Goal: Task Accomplishment & Management: Manage account settings

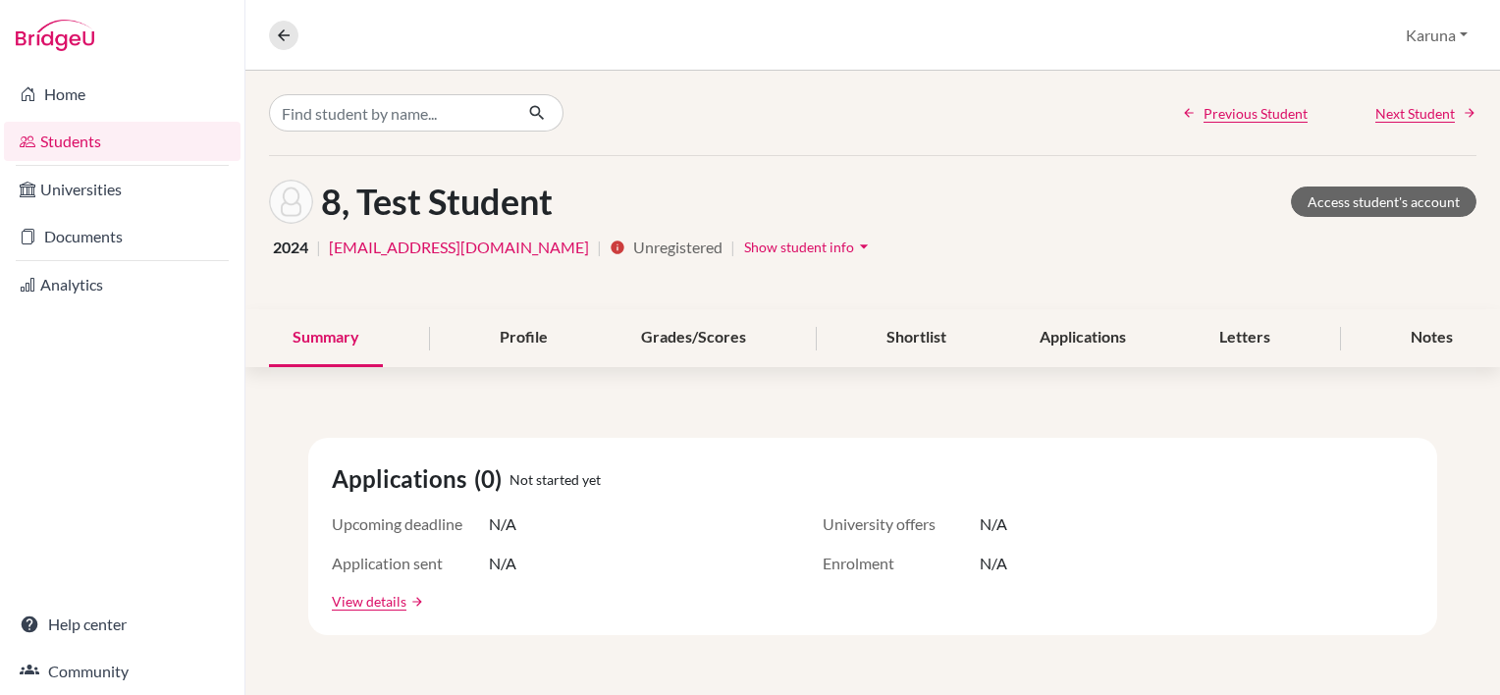
click at [112, 143] on link "Students" at bounding box center [122, 141] width 237 height 39
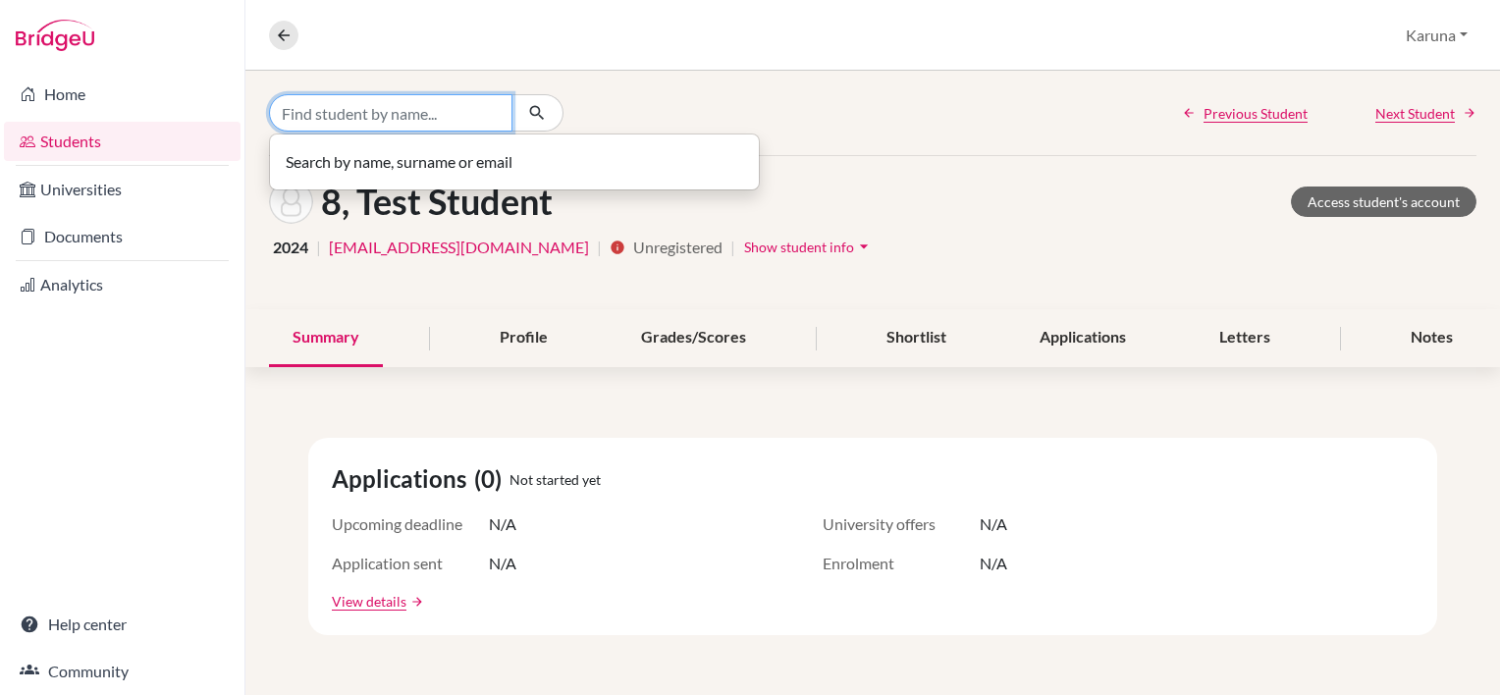
click at [350, 118] on input "Find student by name..." at bounding box center [390, 112] width 243 height 37
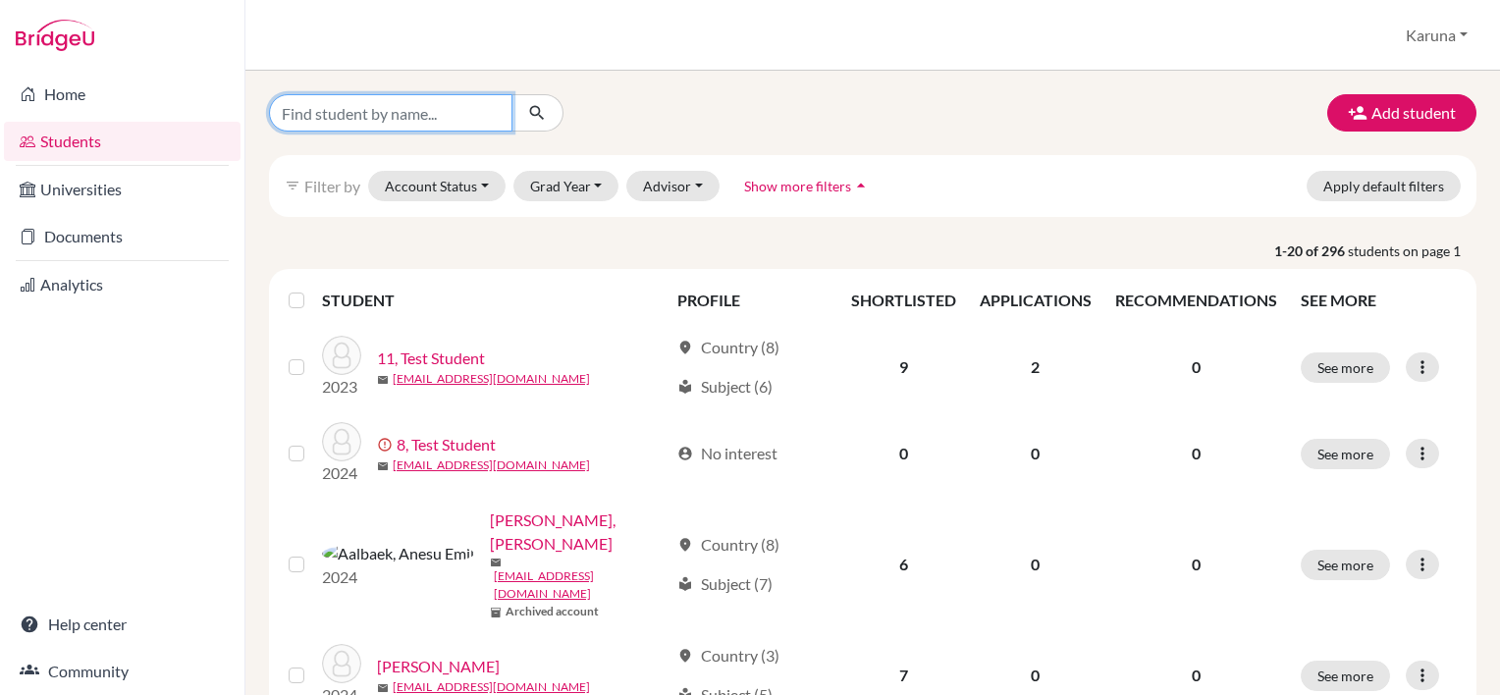
click at [354, 118] on input "Find student by name..." at bounding box center [390, 112] width 243 height 37
type input "malia"
click button "submit" at bounding box center [538, 112] width 52 height 37
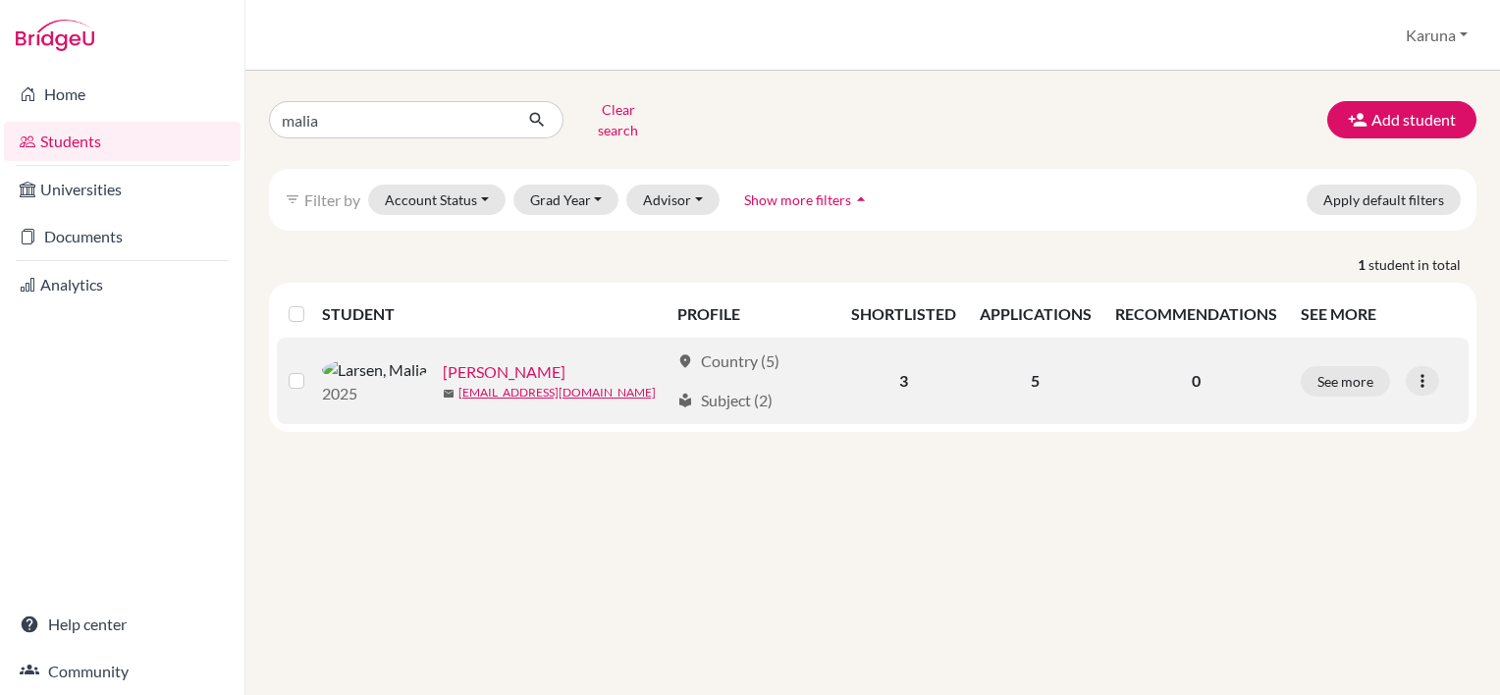
click at [443, 361] on link "[PERSON_NAME]" at bounding box center [504, 372] width 123 height 24
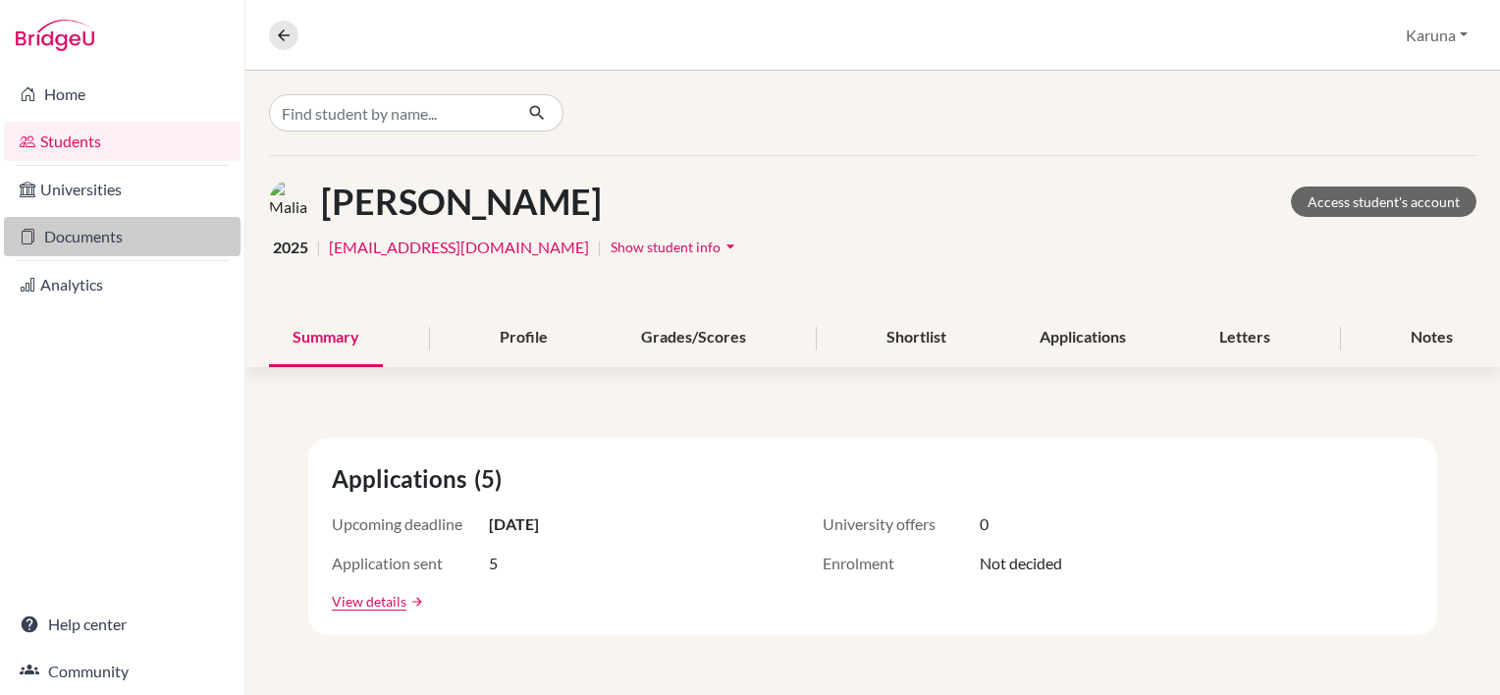
click at [102, 240] on link "Documents" at bounding box center [122, 236] width 237 height 39
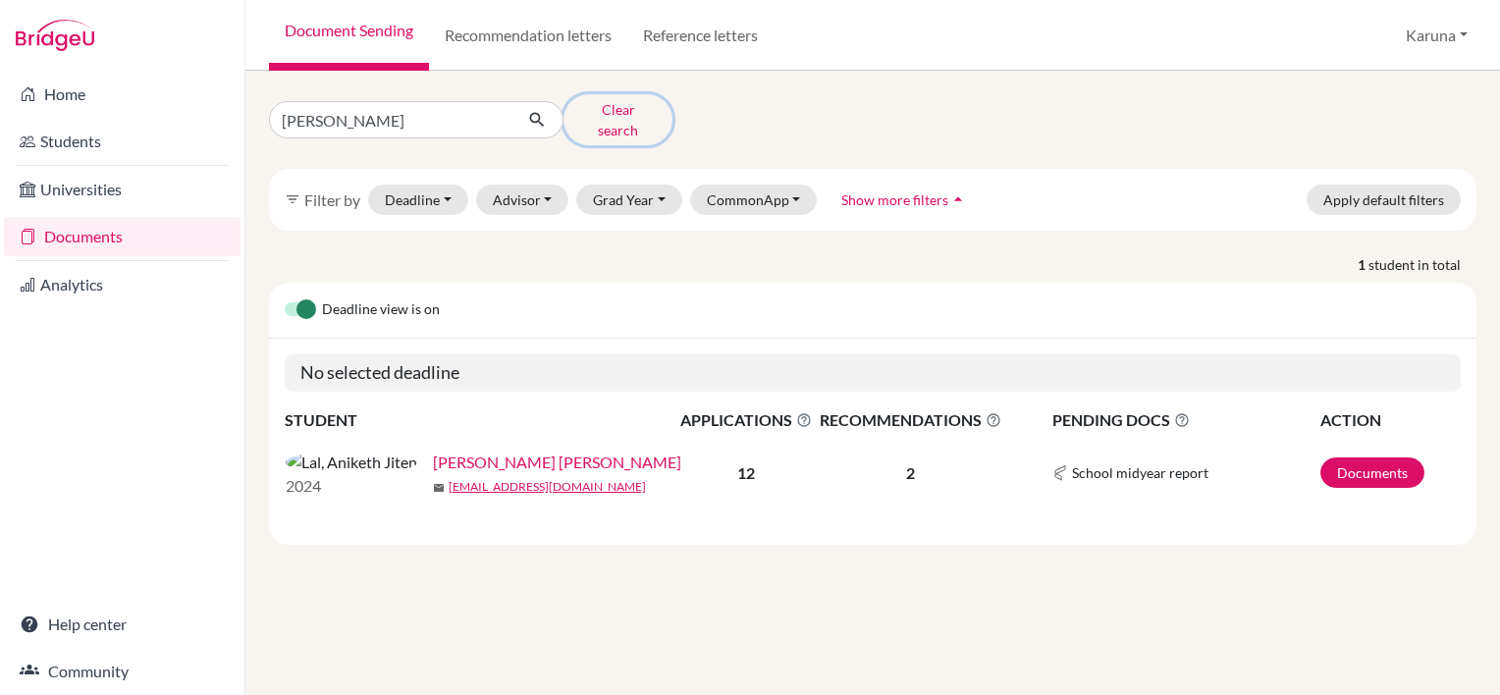
click at [619, 113] on button "Clear search" at bounding box center [618, 119] width 109 height 51
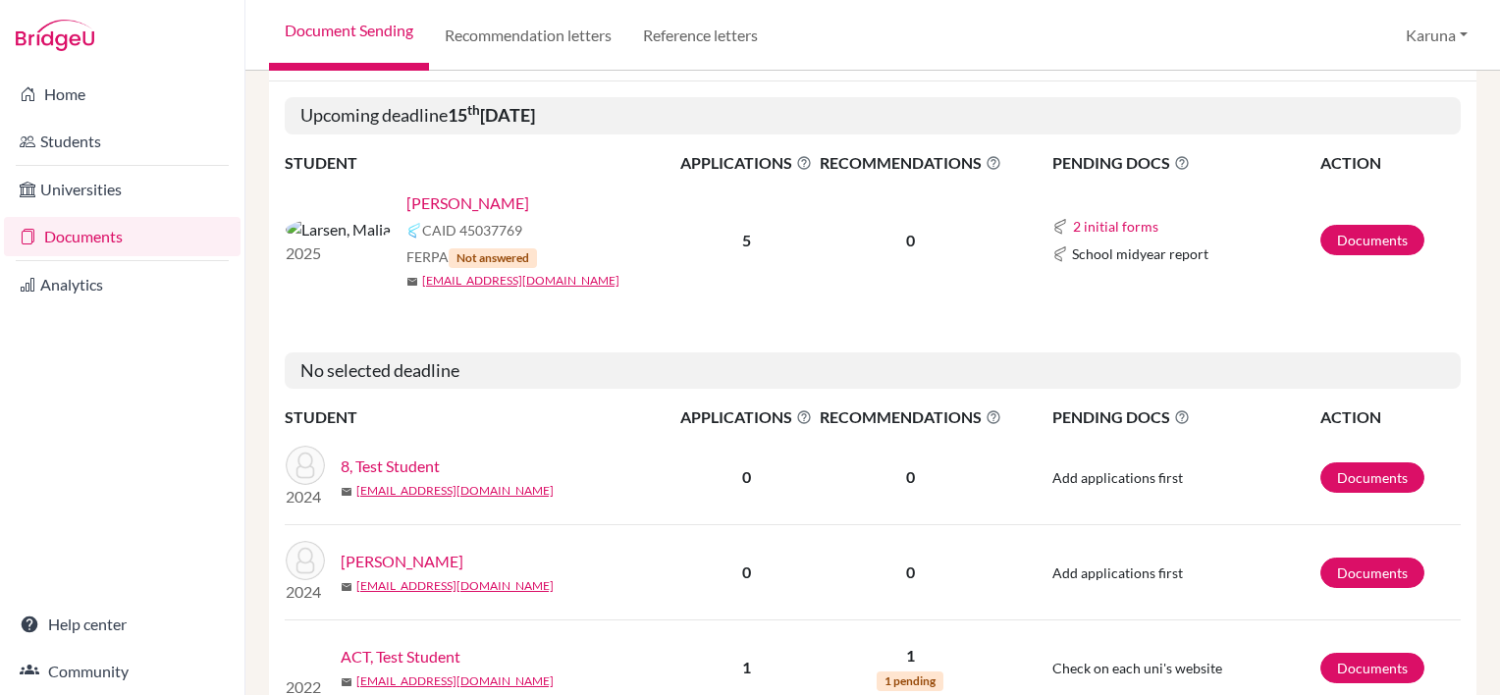
scroll to position [196, 0]
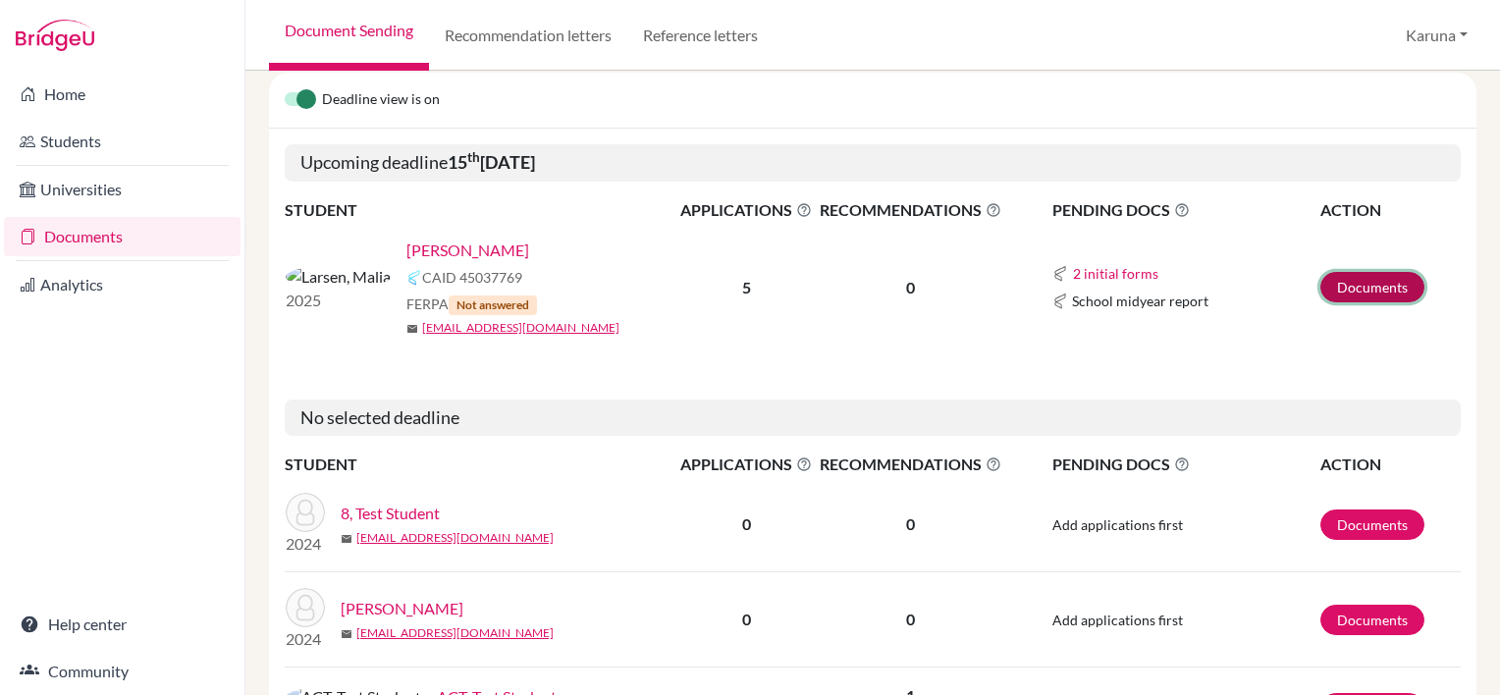
click at [1336, 290] on link "Documents" at bounding box center [1373, 287] width 104 height 30
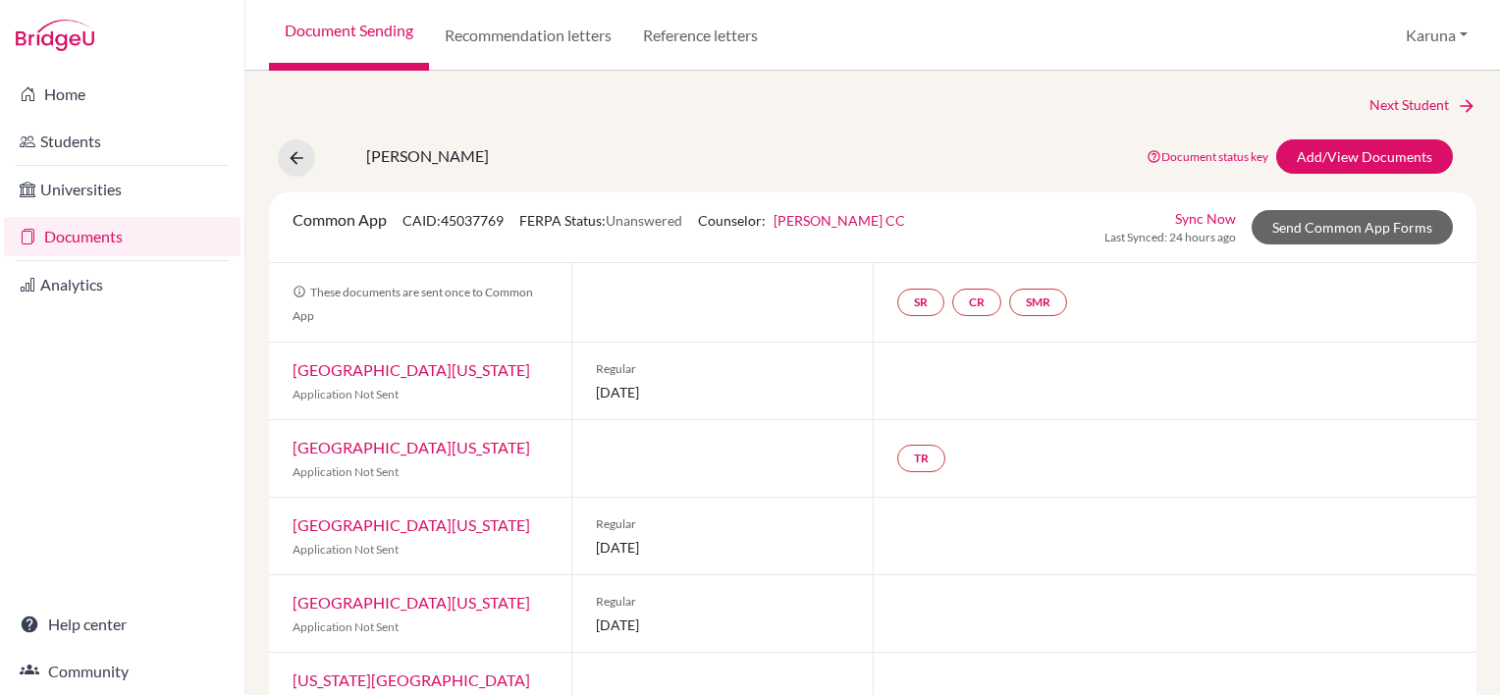
scroll to position [55, 0]
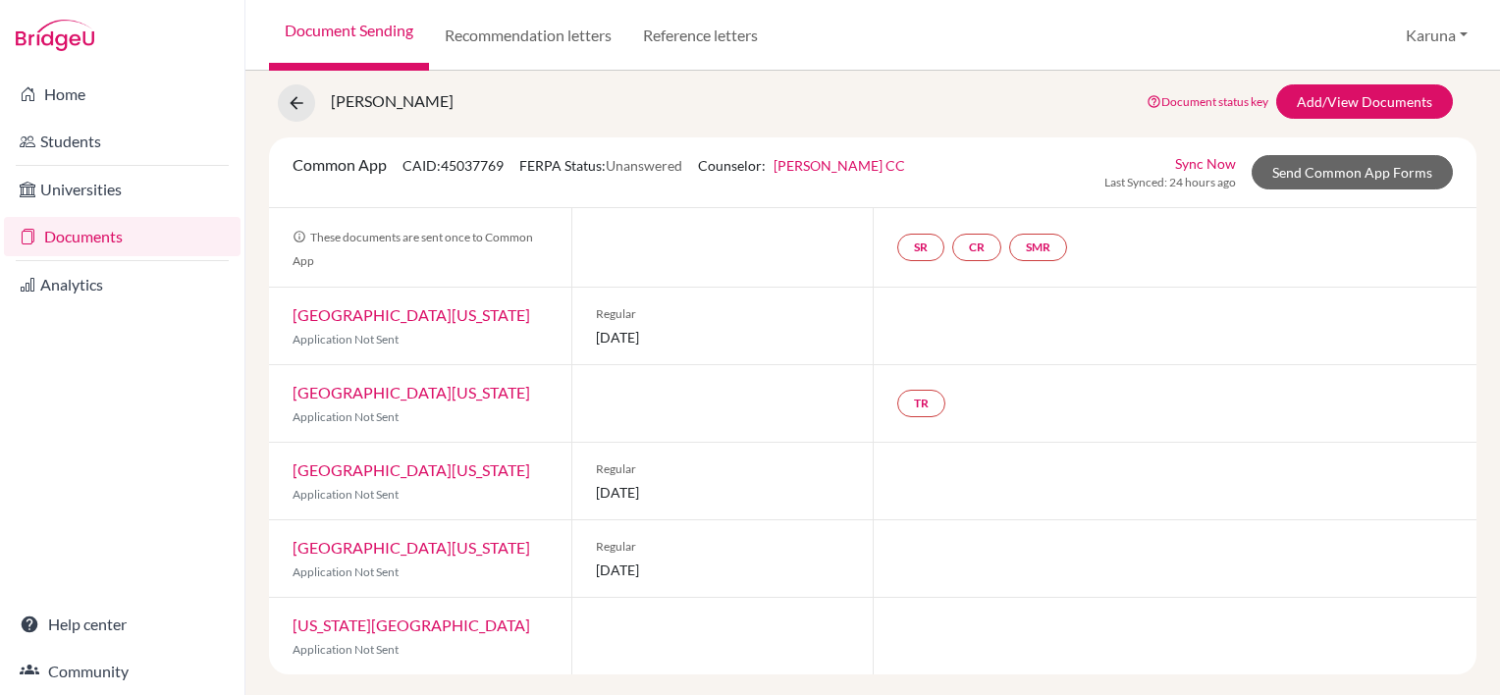
click at [377, 320] on link "[GEOGRAPHIC_DATA][US_STATE]" at bounding box center [412, 314] width 238 height 19
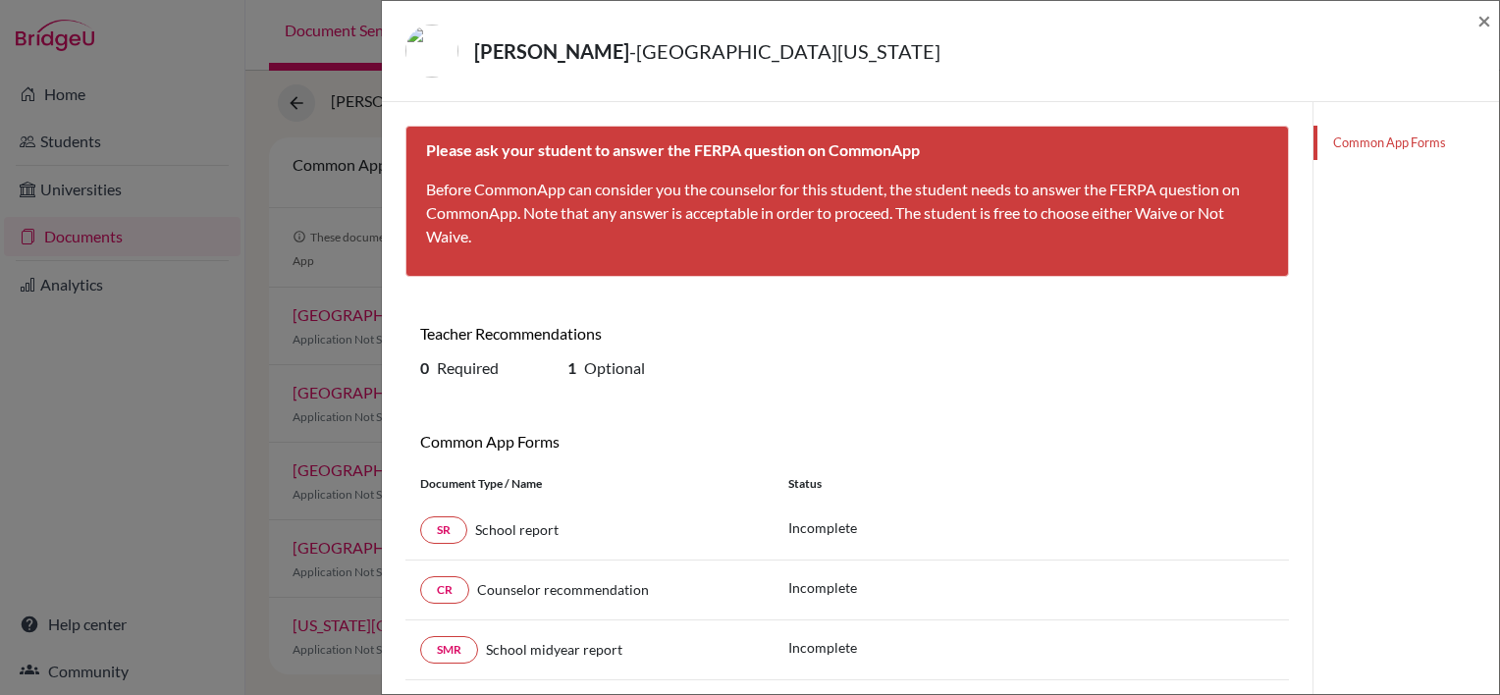
click at [587, 86] on div "Larsen, Malia - University of Southern California ×" at bounding box center [941, 51] width 1102 height 84
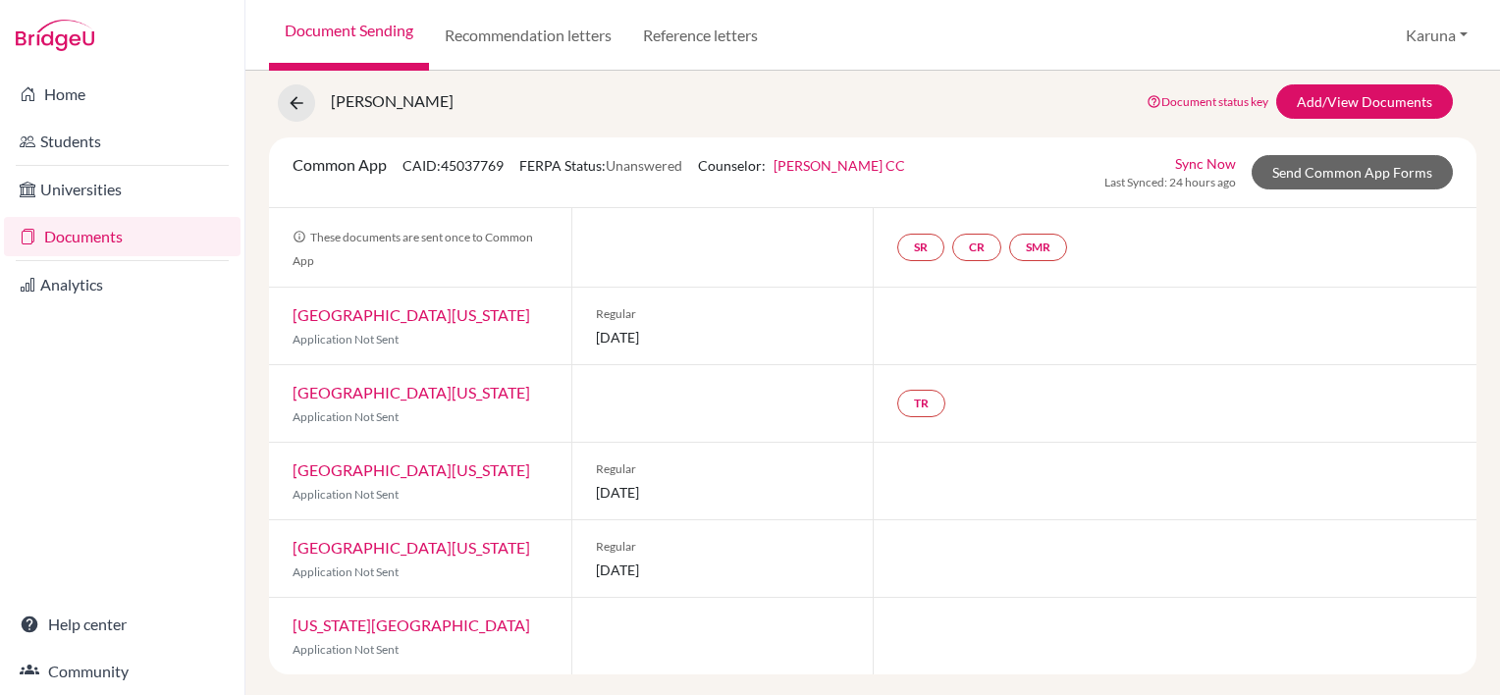
click at [446, 393] on link "[GEOGRAPHIC_DATA][US_STATE]" at bounding box center [412, 392] width 238 height 19
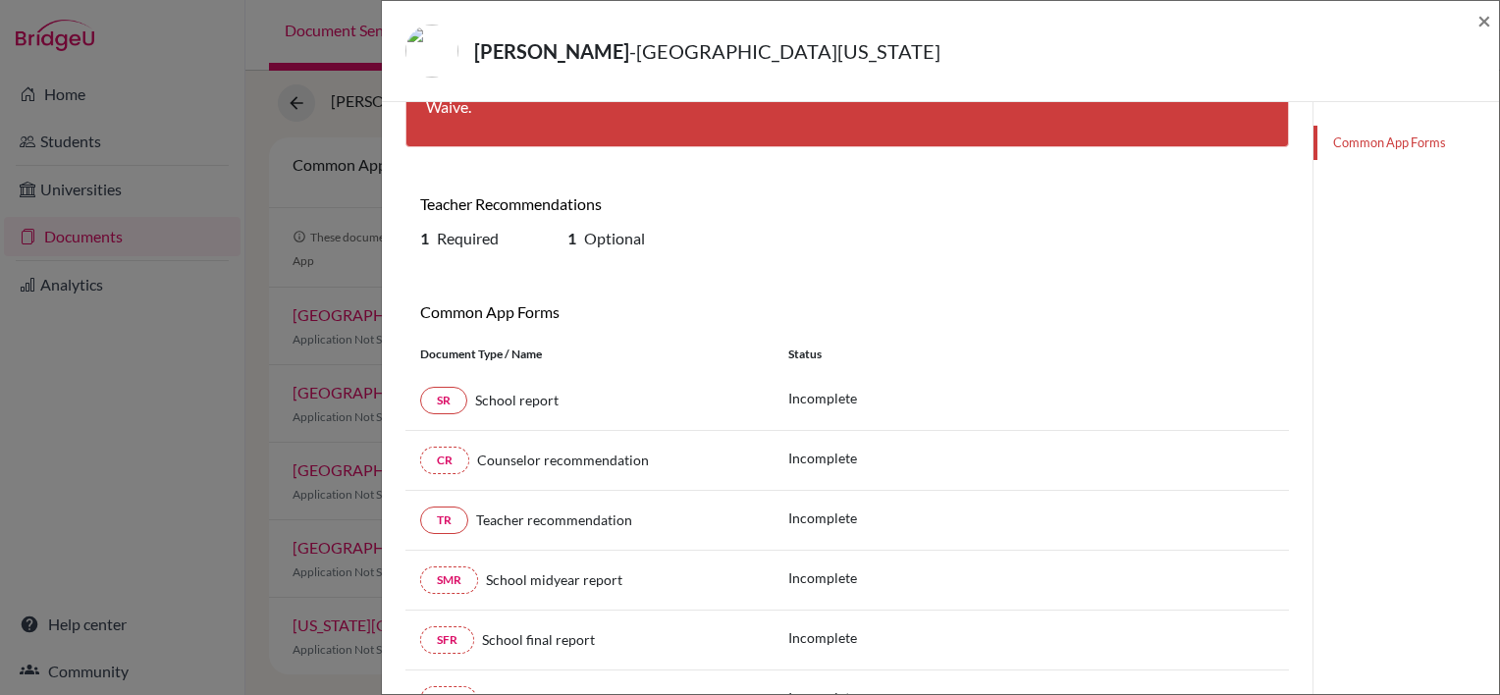
scroll to position [291, 0]
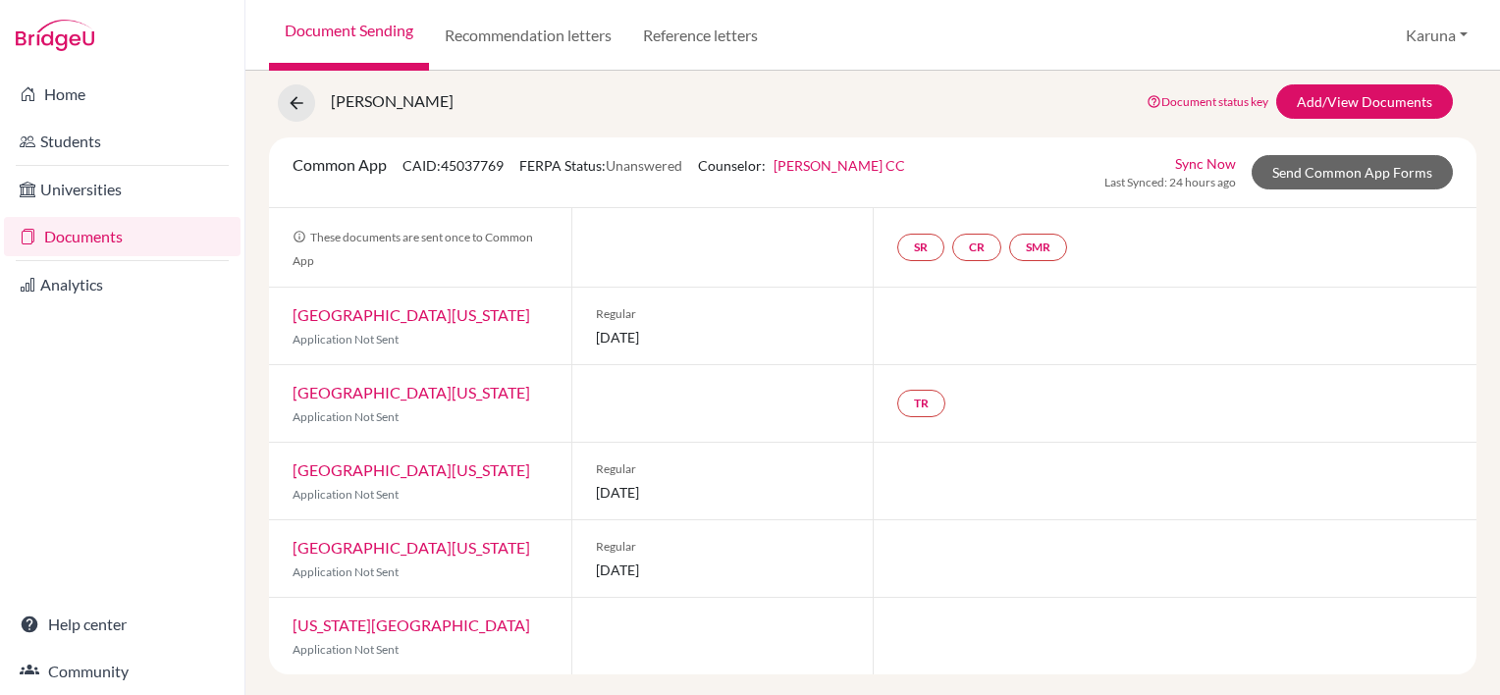
click at [397, 621] on link "[US_STATE][GEOGRAPHIC_DATA]" at bounding box center [412, 625] width 238 height 19
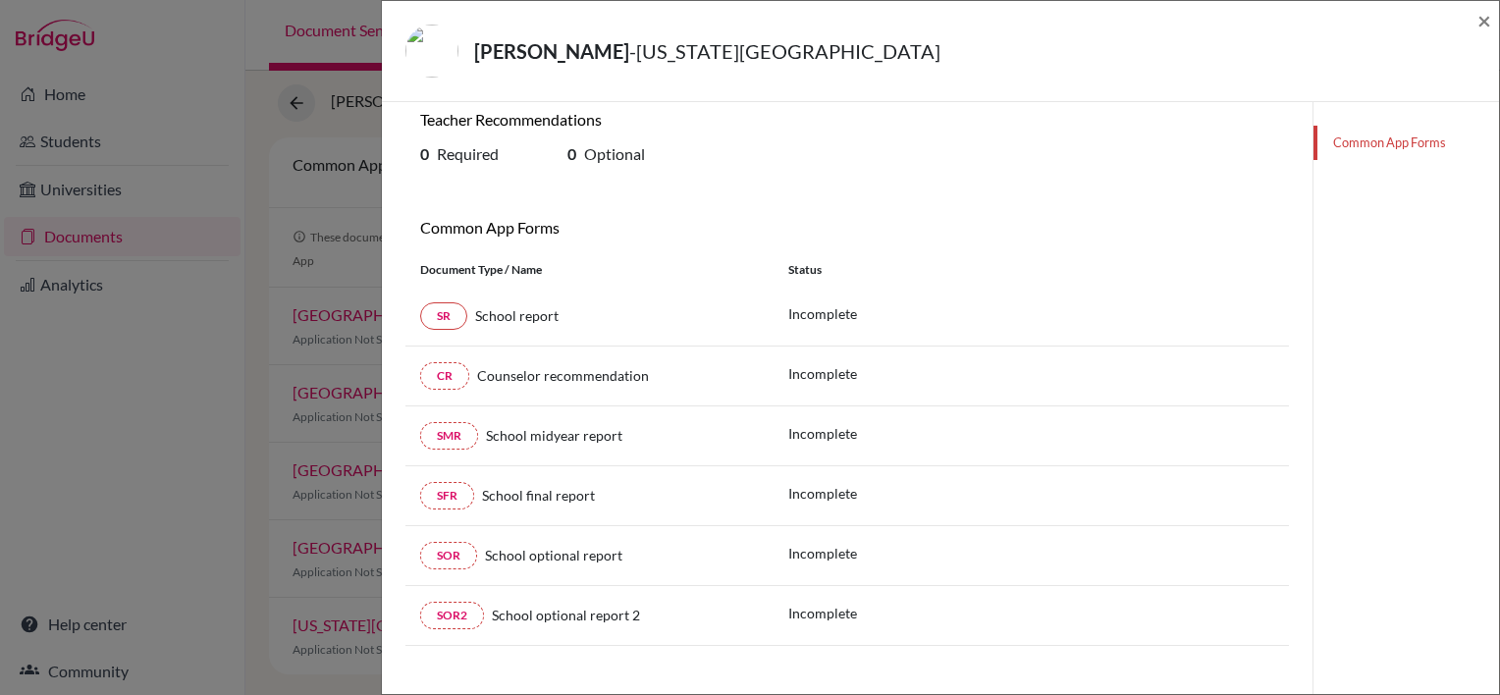
scroll to position [232, 0]
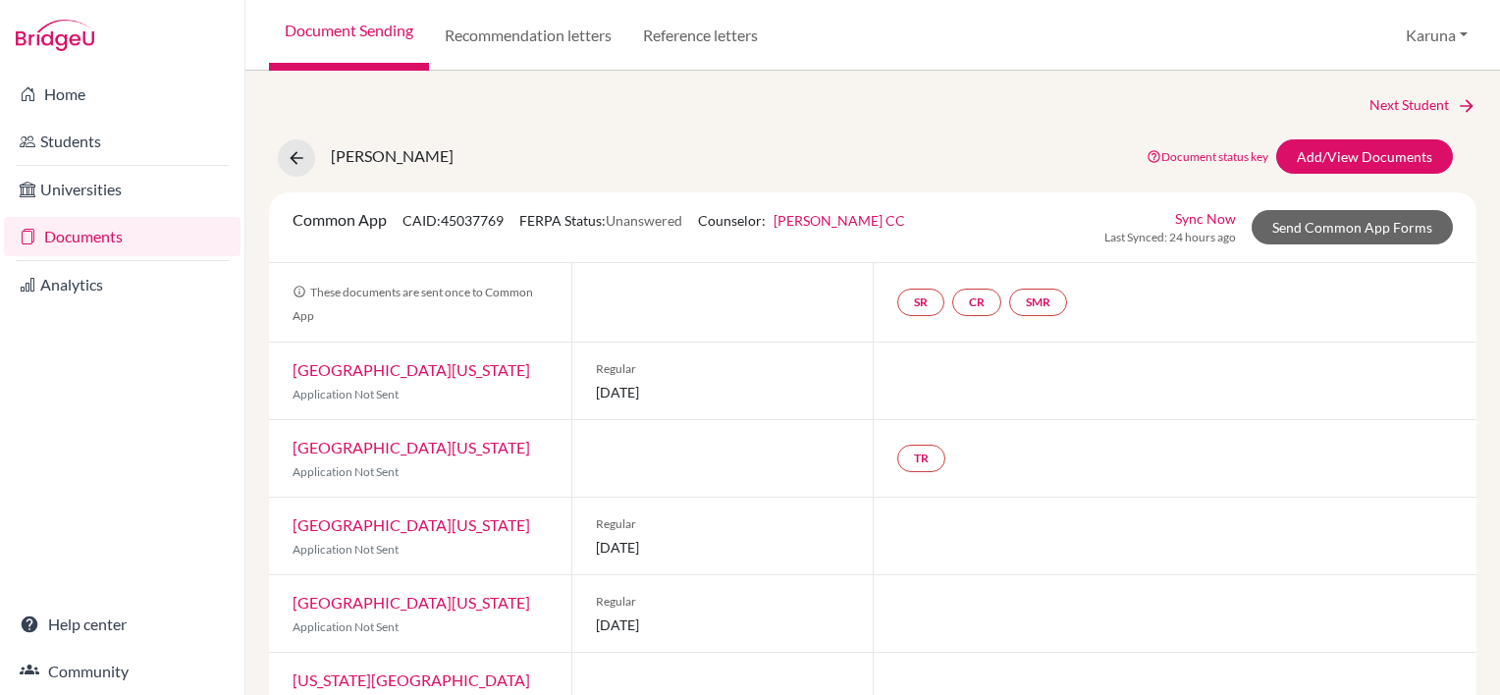
click at [449, 372] on link "[GEOGRAPHIC_DATA][US_STATE]" at bounding box center [412, 369] width 238 height 19
click at [1207, 214] on link "Sync Now" at bounding box center [1205, 218] width 61 height 21
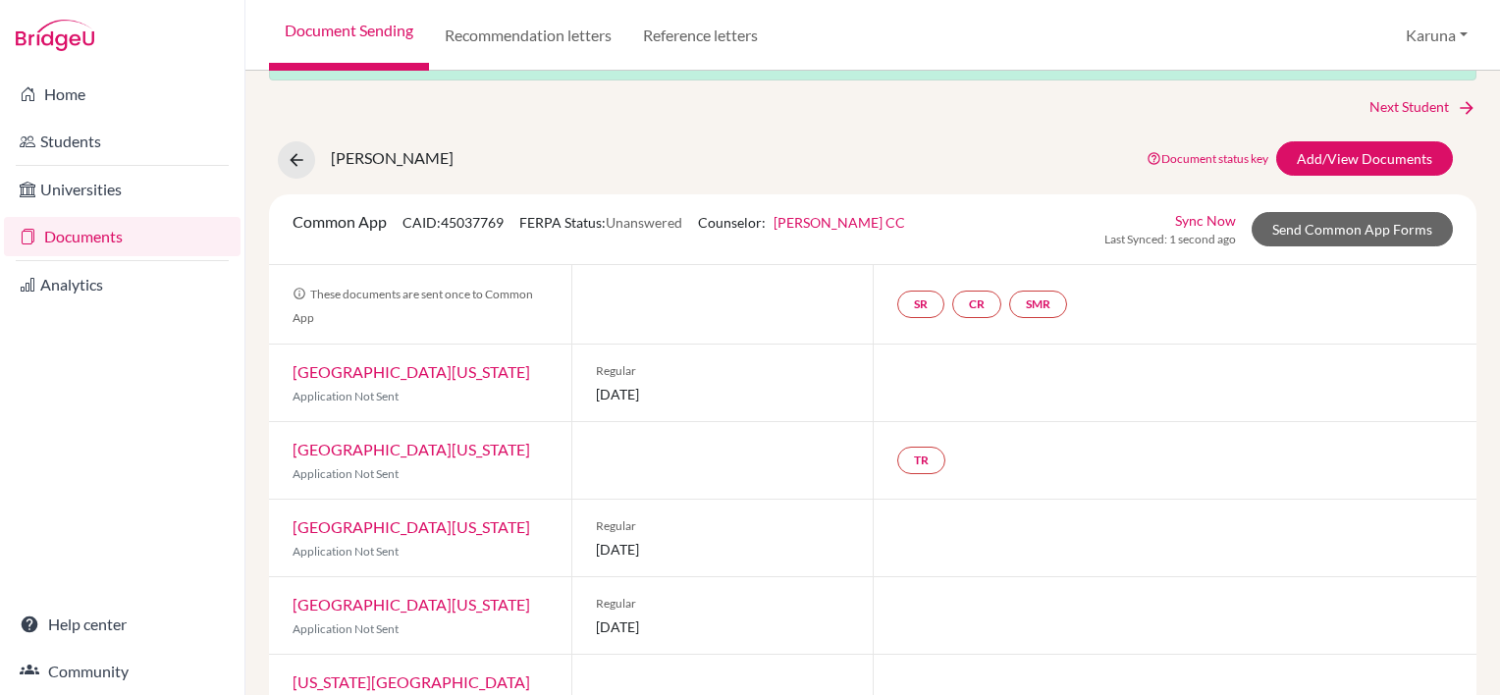
scroll to position [120, 0]
